Goal: Task Accomplishment & Management: Complete application form

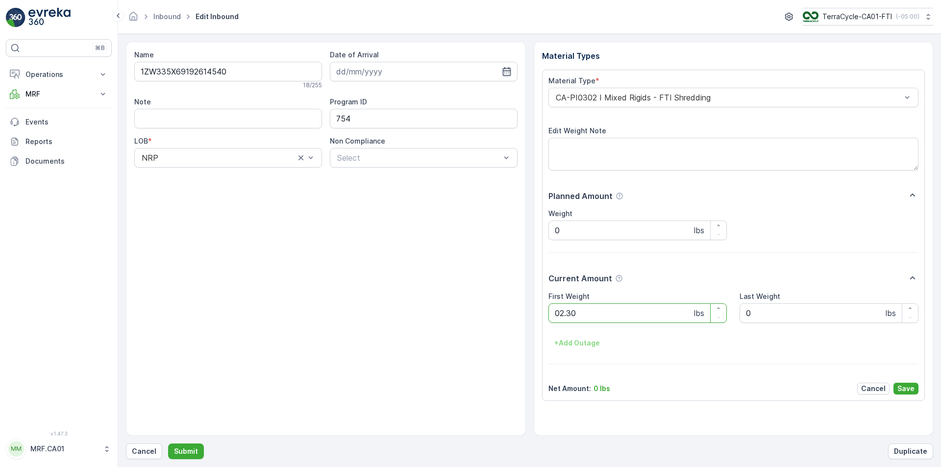
click at [168, 443] on button "Submit" at bounding box center [186, 451] width 36 height 16
type Weight "035"
click at [168, 443] on button "Submit" at bounding box center [186, 451] width 36 height 16
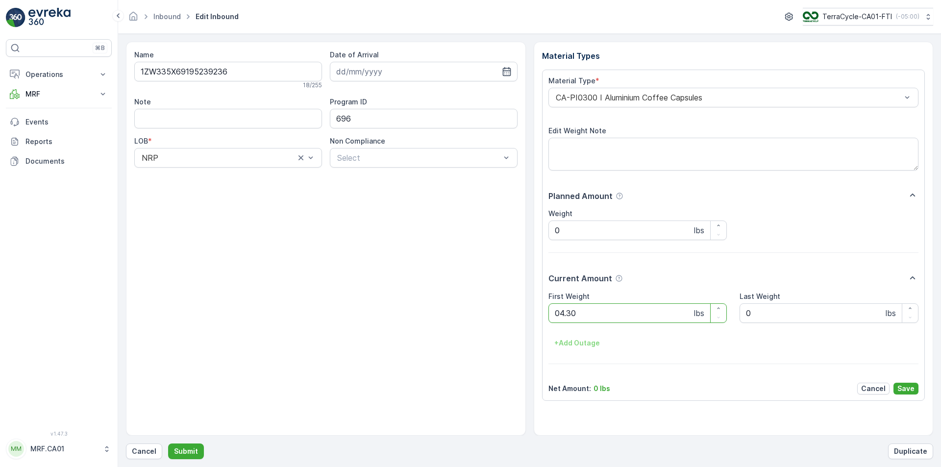
click at [168, 443] on button "Submit" at bounding box center [186, 451] width 36 height 16
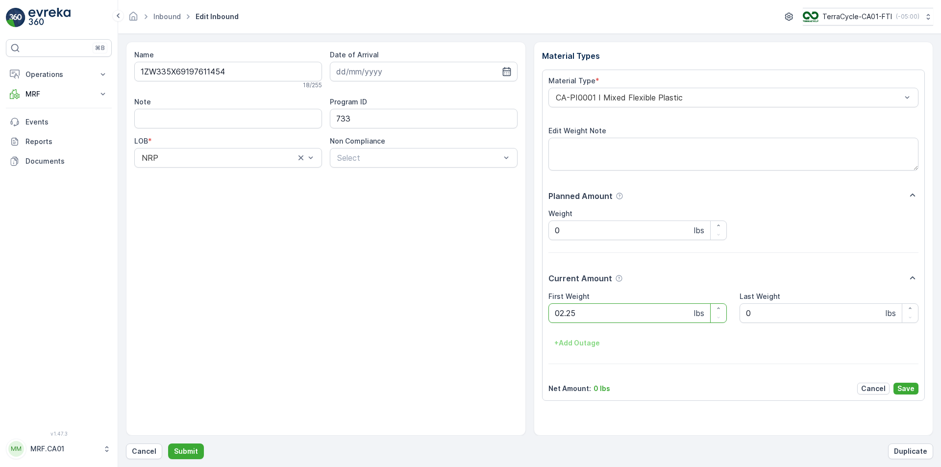
click at [168, 443] on button "Submit" at bounding box center [186, 451] width 36 height 16
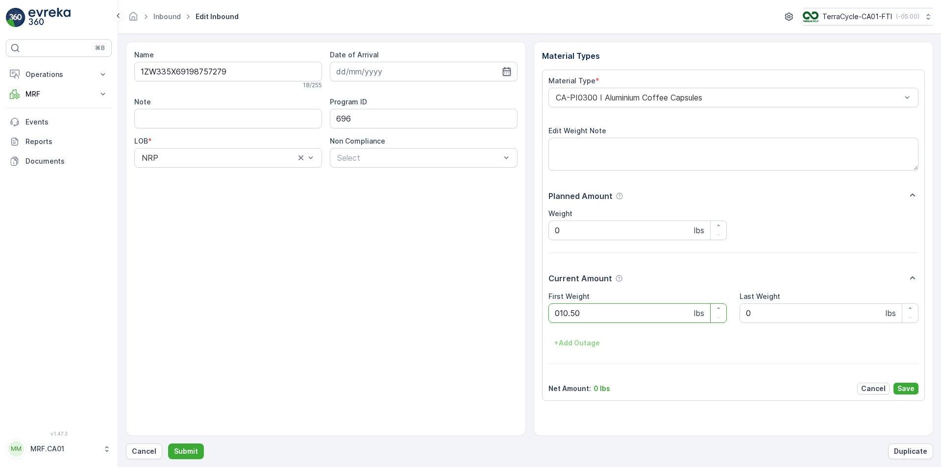
click at [168, 443] on button "Submit" at bounding box center [186, 451] width 36 height 16
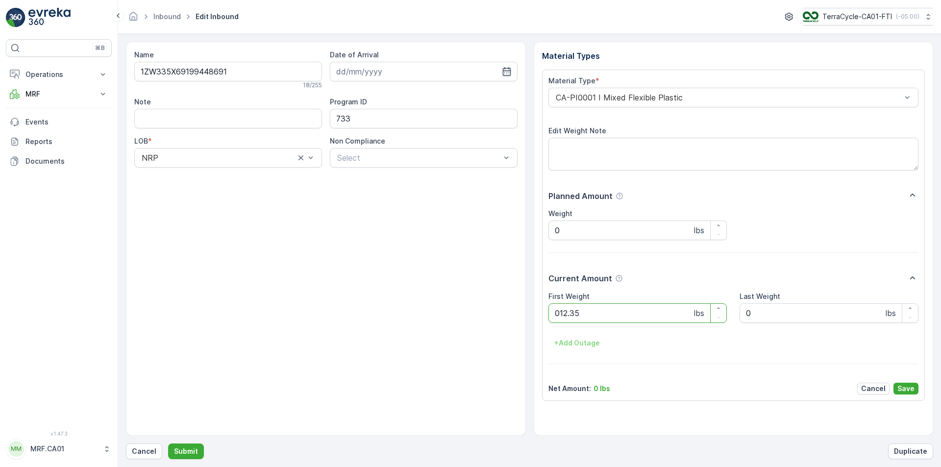
click at [168, 443] on button "Submit" at bounding box center [186, 451] width 36 height 16
click at [629, 96] on div at bounding box center [729, 97] width 348 height 9
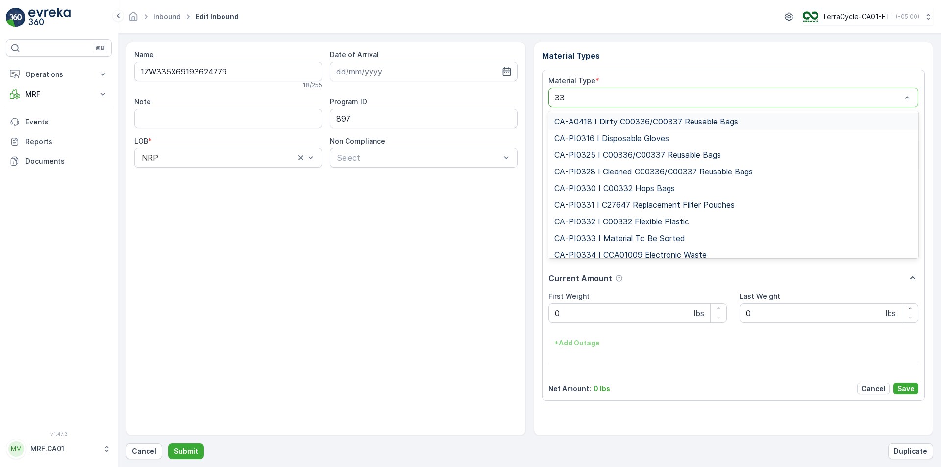
type input "333"
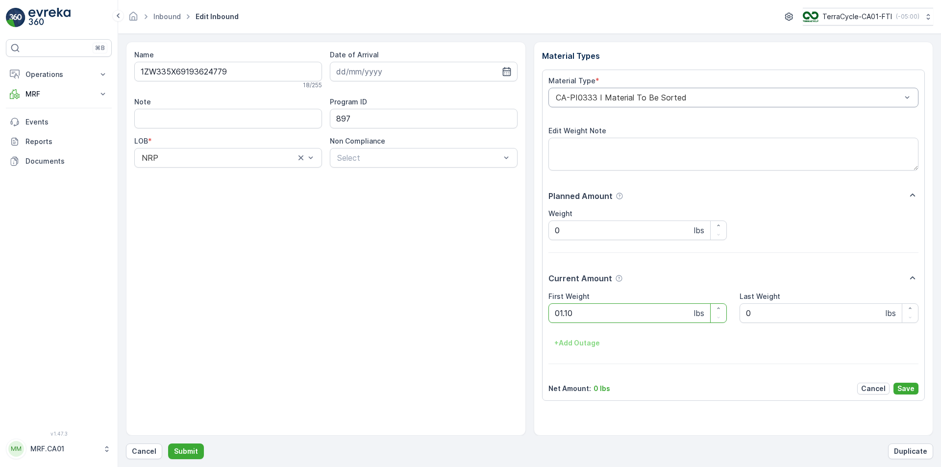
click at [168, 443] on button "Submit" at bounding box center [186, 451] width 36 height 16
click at [629, 96] on div at bounding box center [729, 97] width 348 height 9
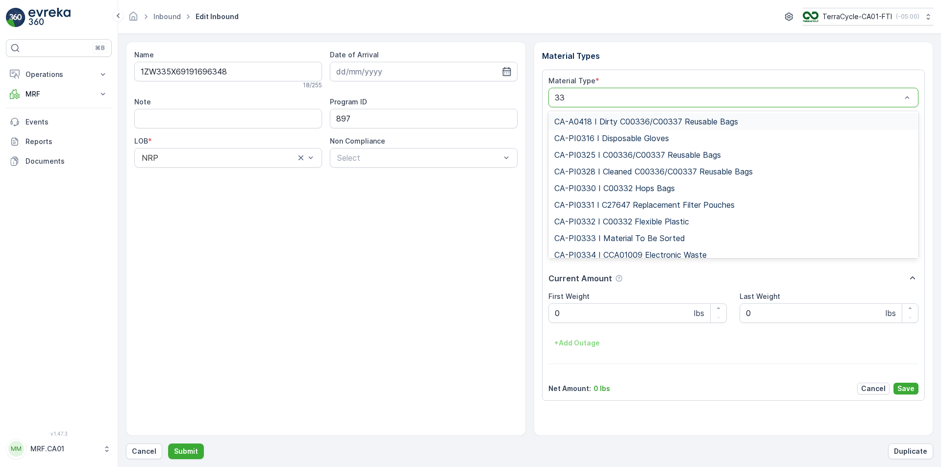
type input "333"
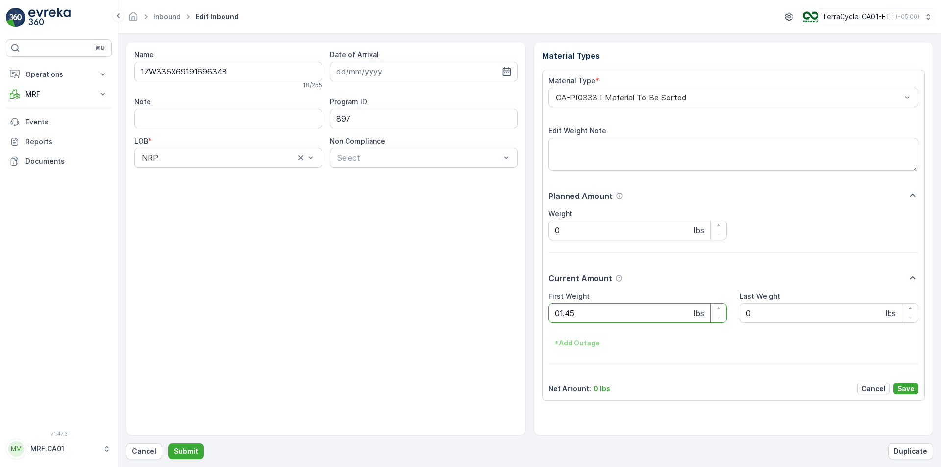
click at [168, 443] on button "Submit" at bounding box center [186, 451] width 36 height 16
click at [629, 96] on div at bounding box center [729, 97] width 348 height 9
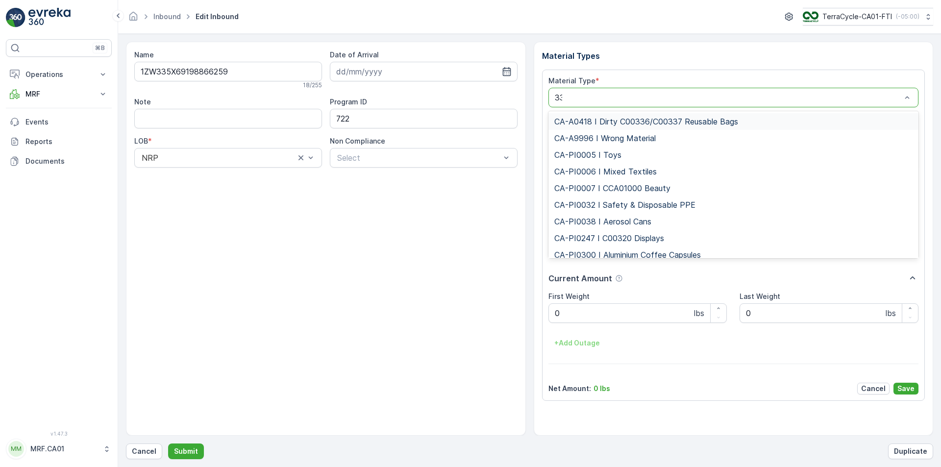
type input "333"
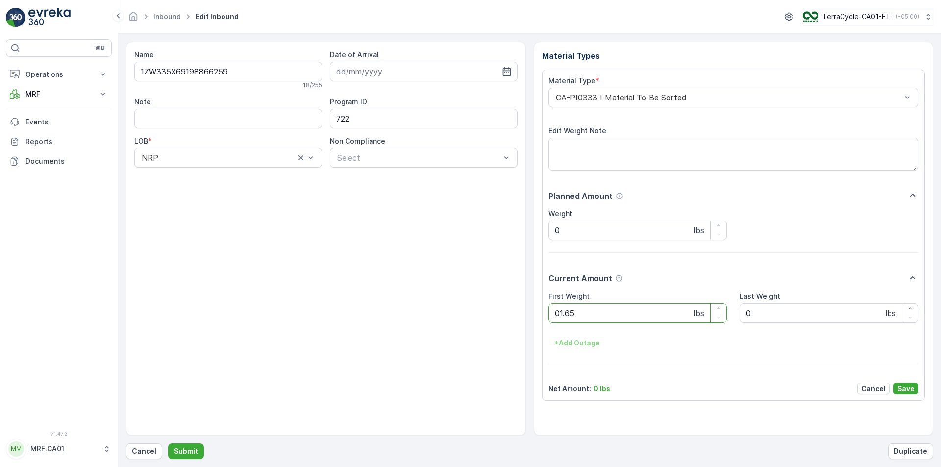
click at [168, 443] on button "Submit" at bounding box center [186, 451] width 36 height 16
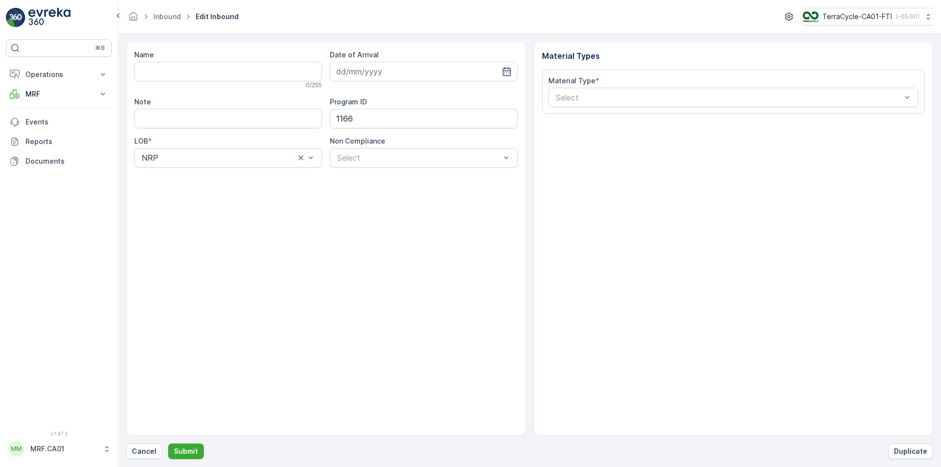
type input "1ZW335X69191361155"
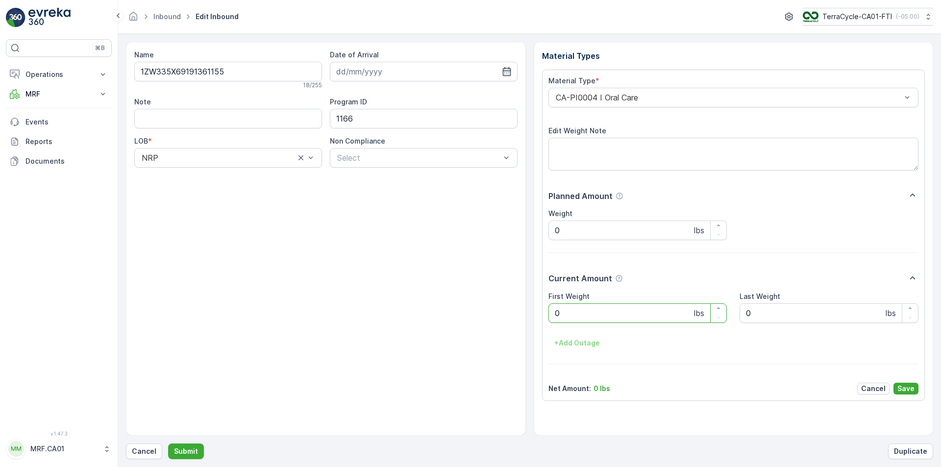
click at [629, 96] on div at bounding box center [729, 97] width 348 height 9
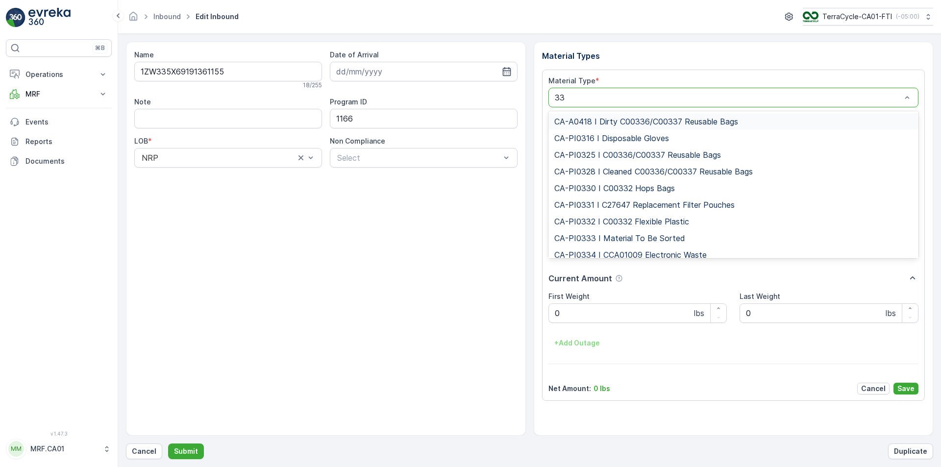
type input "333"
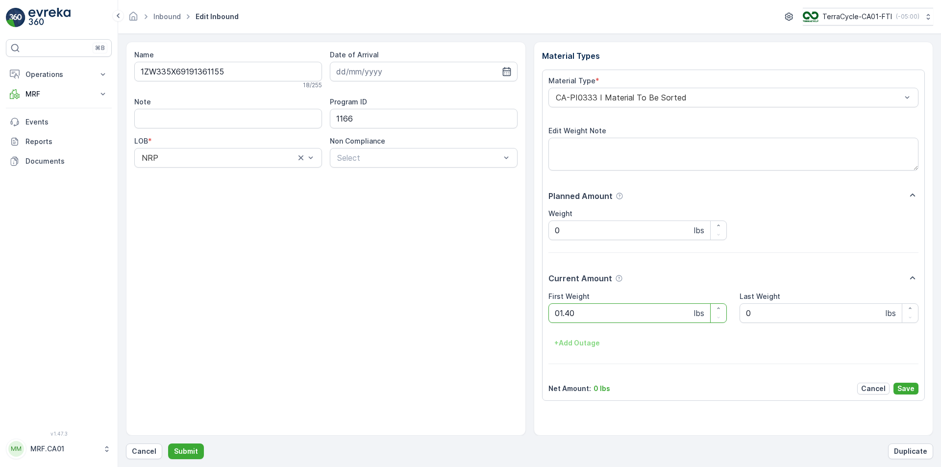
click at [168, 443] on button "Submit" at bounding box center [186, 451] width 36 height 16
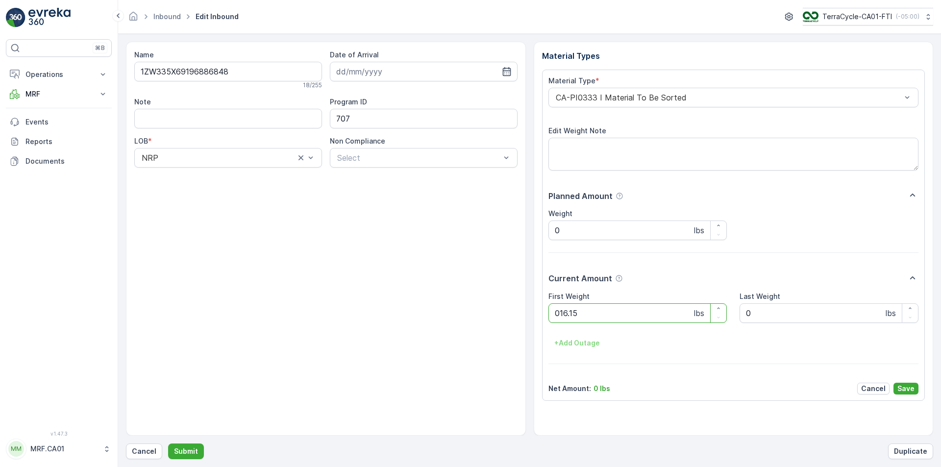
click at [168, 443] on button "Submit" at bounding box center [186, 451] width 36 height 16
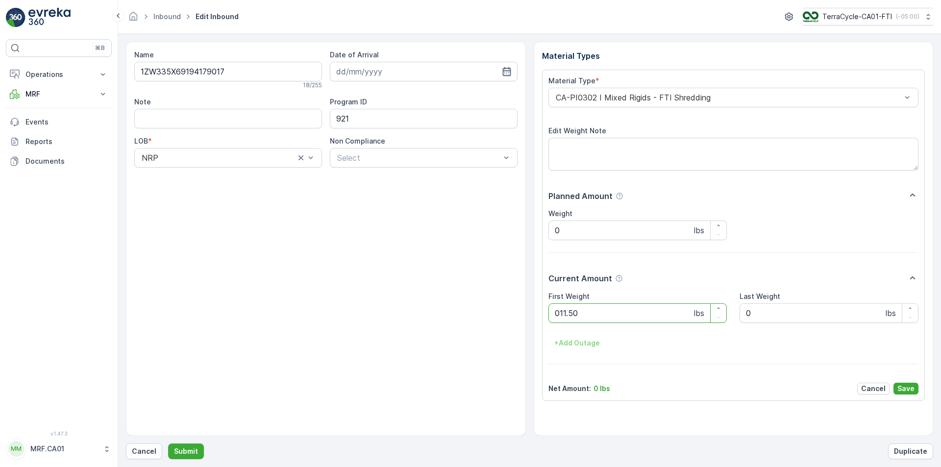
click at [168, 443] on button "Submit" at bounding box center [186, 451] width 36 height 16
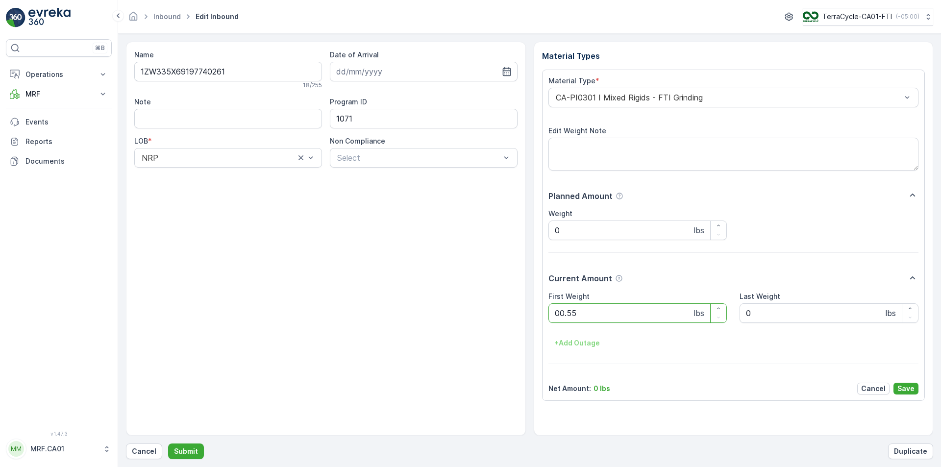
click at [168, 443] on button "Submit" at bounding box center [186, 451] width 36 height 16
